Goal: Transaction & Acquisition: Obtain resource

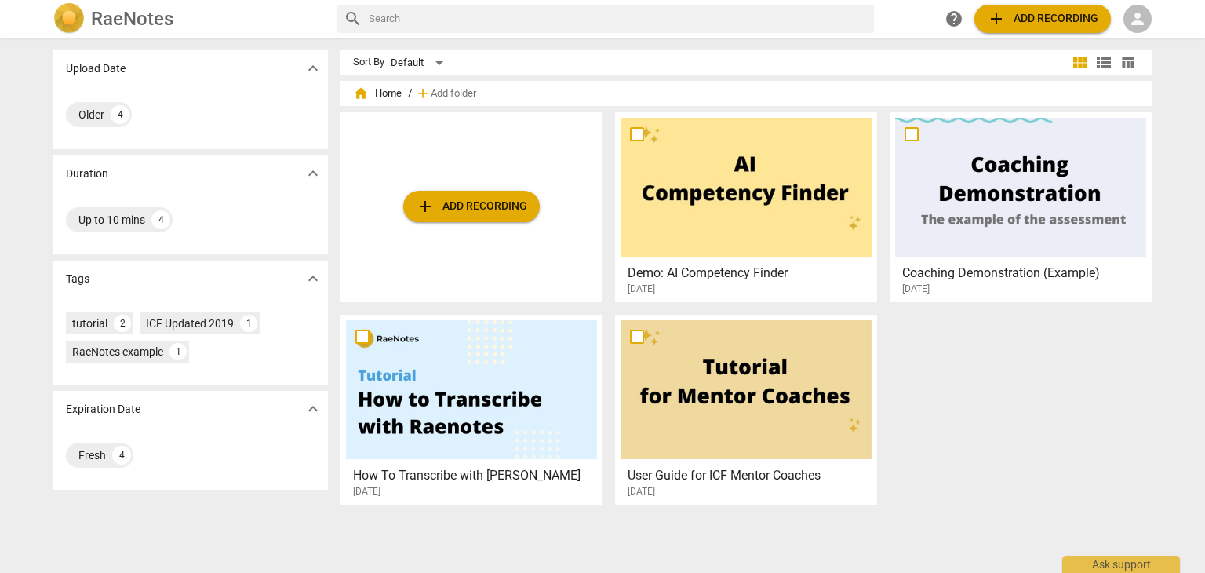
click at [1140, 20] on span "person" at bounding box center [1137, 18] width 19 height 19
click at [1140, 20] on li "Login" at bounding box center [1151, 38] width 56 height 38
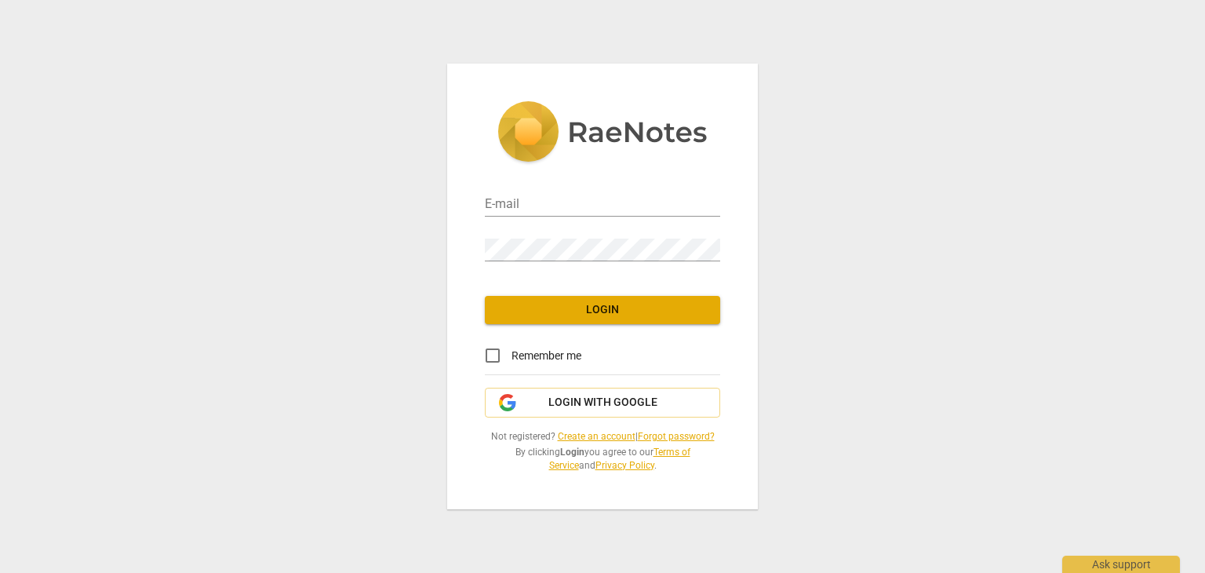
type input "[EMAIL_ADDRESS][DOMAIN_NAME]"
click at [489, 355] on input "Remember me" at bounding box center [493, 355] width 38 height 38
checkbox input "true"
click at [565, 308] on span "Login" at bounding box center [602, 310] width 210 height 16
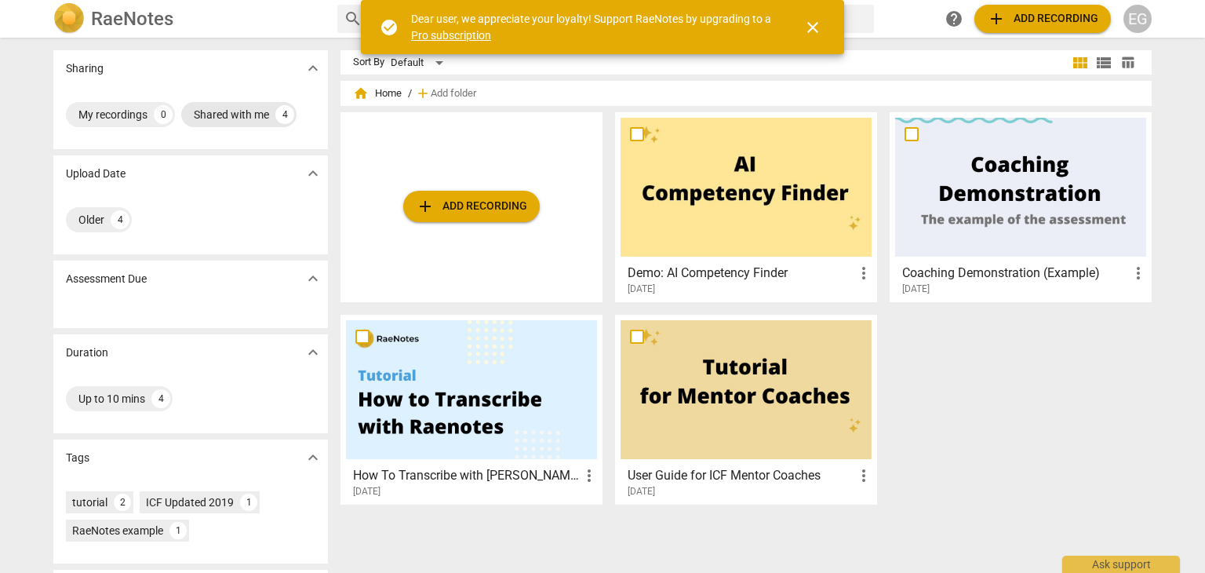
click at [248, 113] on div "Shared with me" at bounding box center [231, 115] width 75 height 16
click at [825, 22] on span "close" at bounding box center [813, 27] width 38 height 19
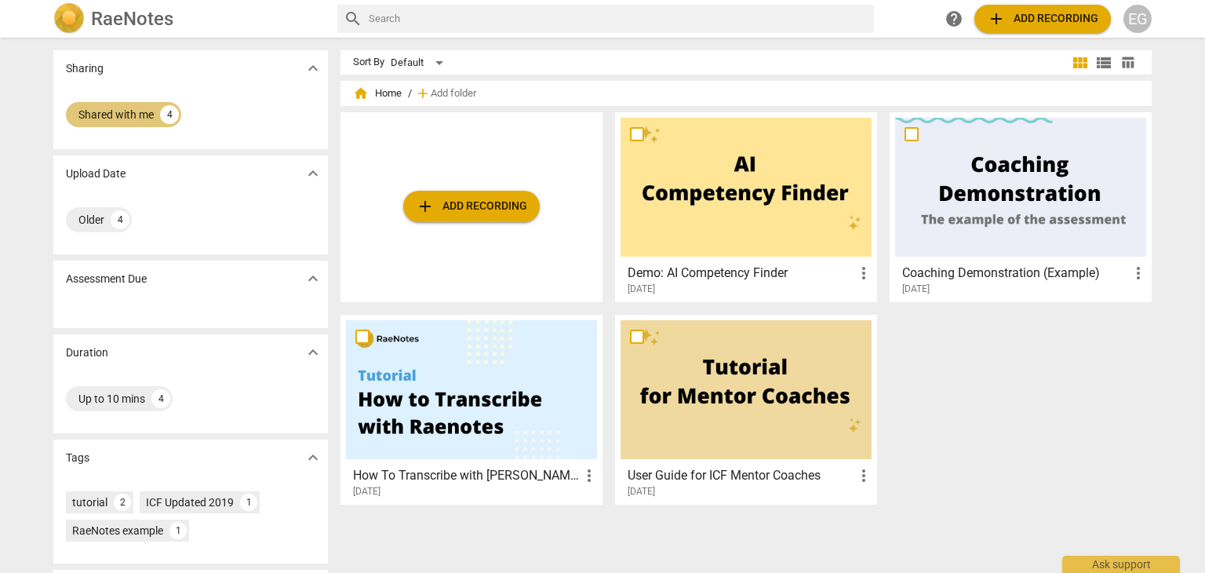
click at [113, 116] on div "Shared with me" at bounding box center [115, 115] width 75 height 16
click at [289, 117] on div "4" at bounding box center [284, 114] width 19 height 19
click at [168, 117] on div "4" at bounding box center [169, 114] width 19 height 19
click at [154, 401] on div "4" at bounding box center [160, 398] width 19 height 19
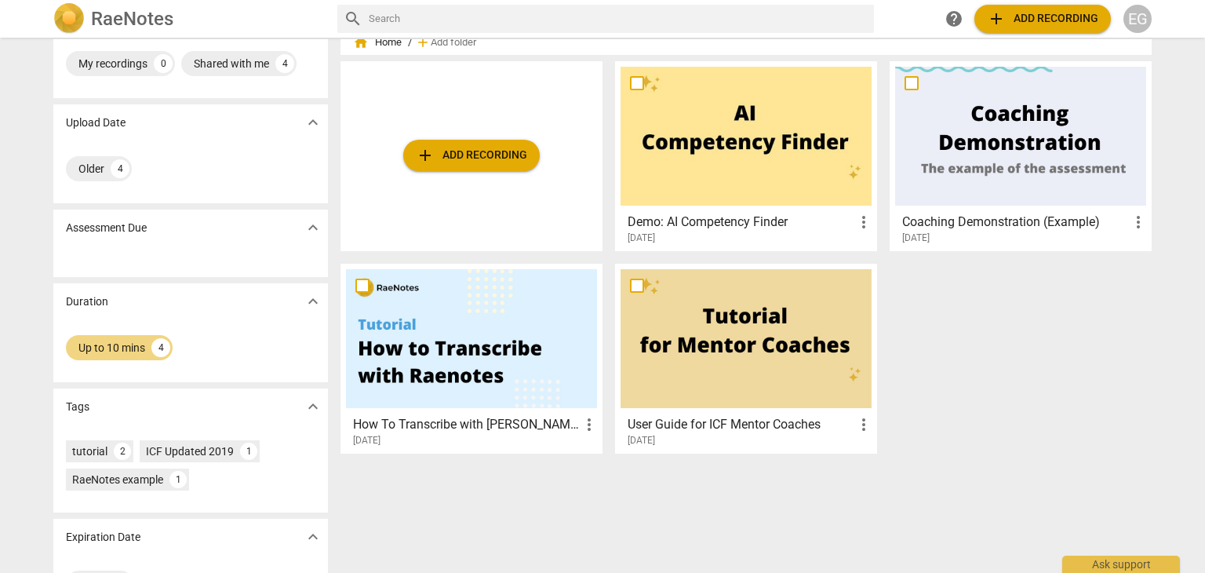
scroll to position [78, 0]
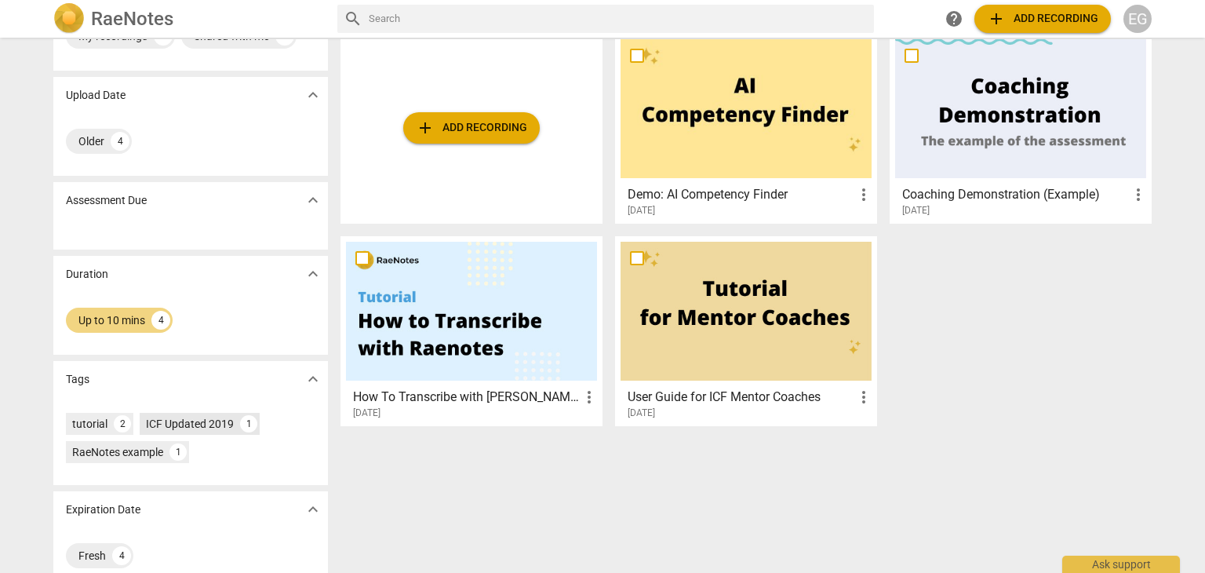
click at [216, 422] on div "ICF Updated 2019" at bounding box center [190, 424] width 88 height 16
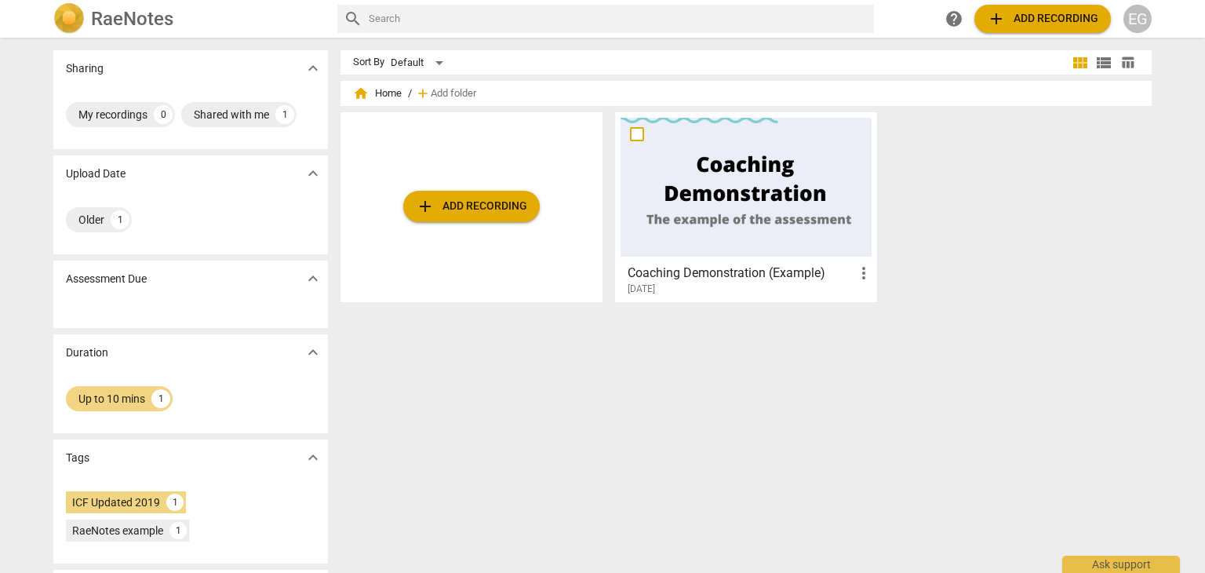
click at [797, 198] on div at bounding box center [745, 187] width 251 height 139
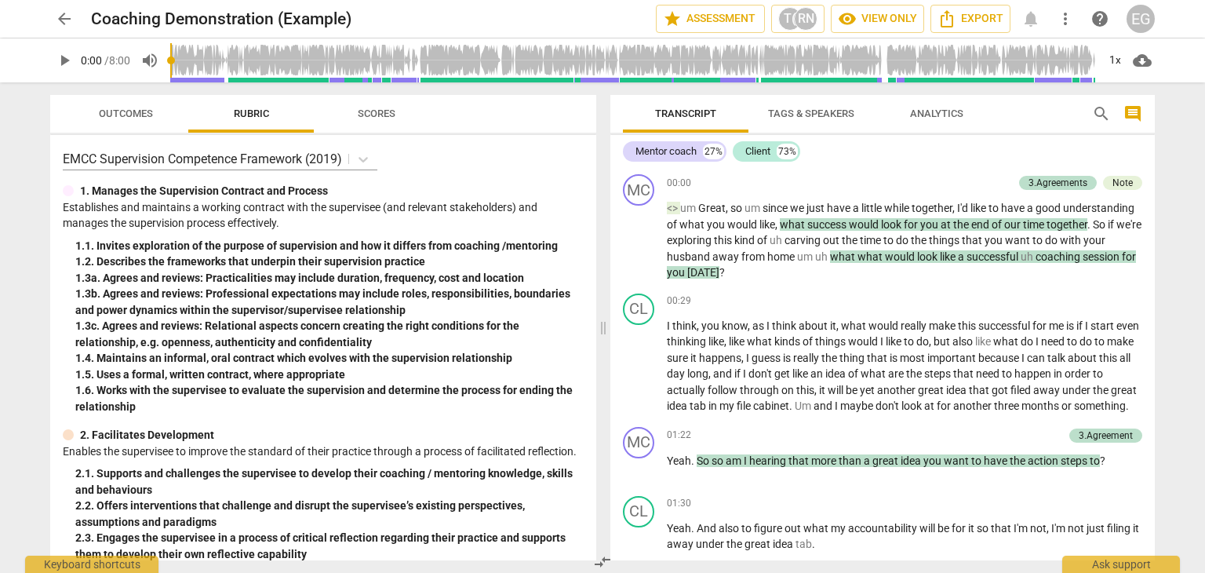
click at [70, 66] on span "play_arrow" at bounding box center [64, 60] width 19 height 19
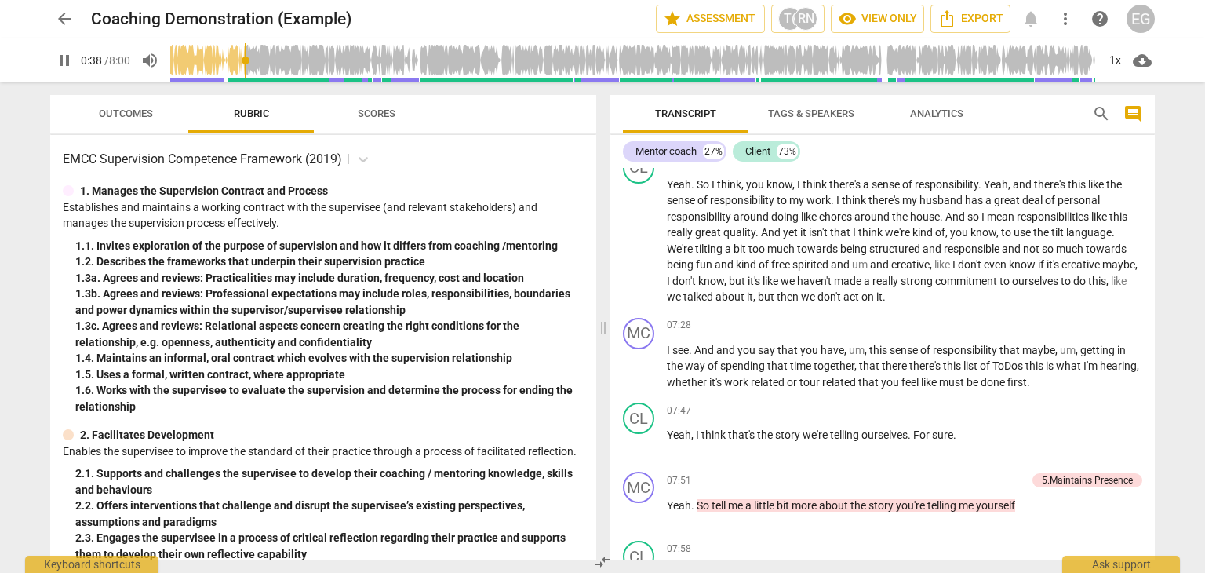
scroll to position [2194, 0]
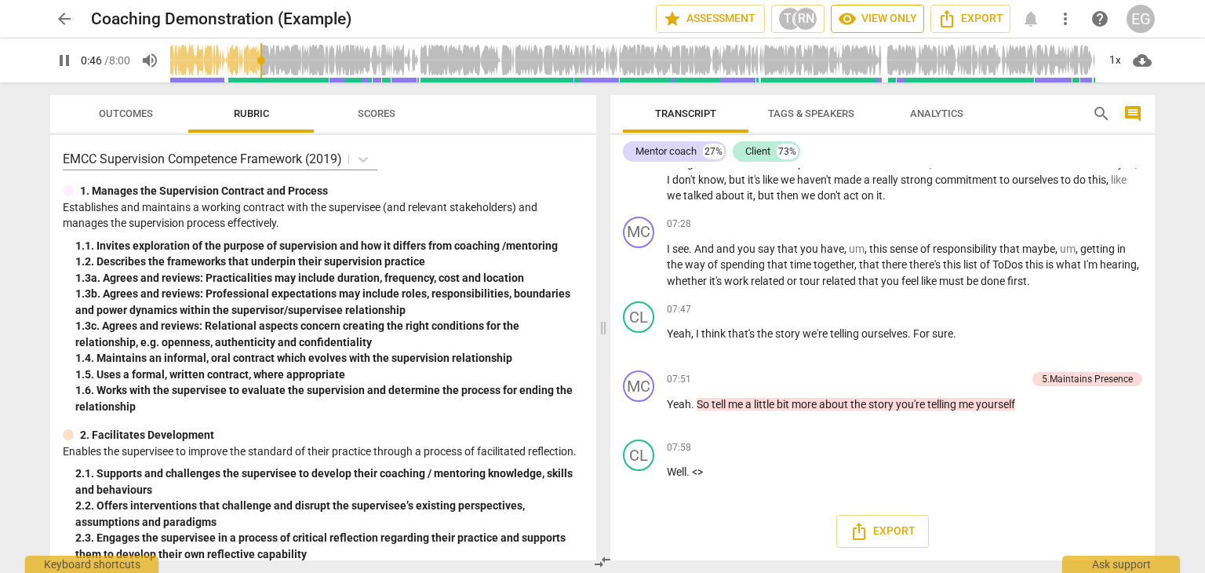
type input "47"
